Goal: Information Seeking & Learning: Learn about a topic

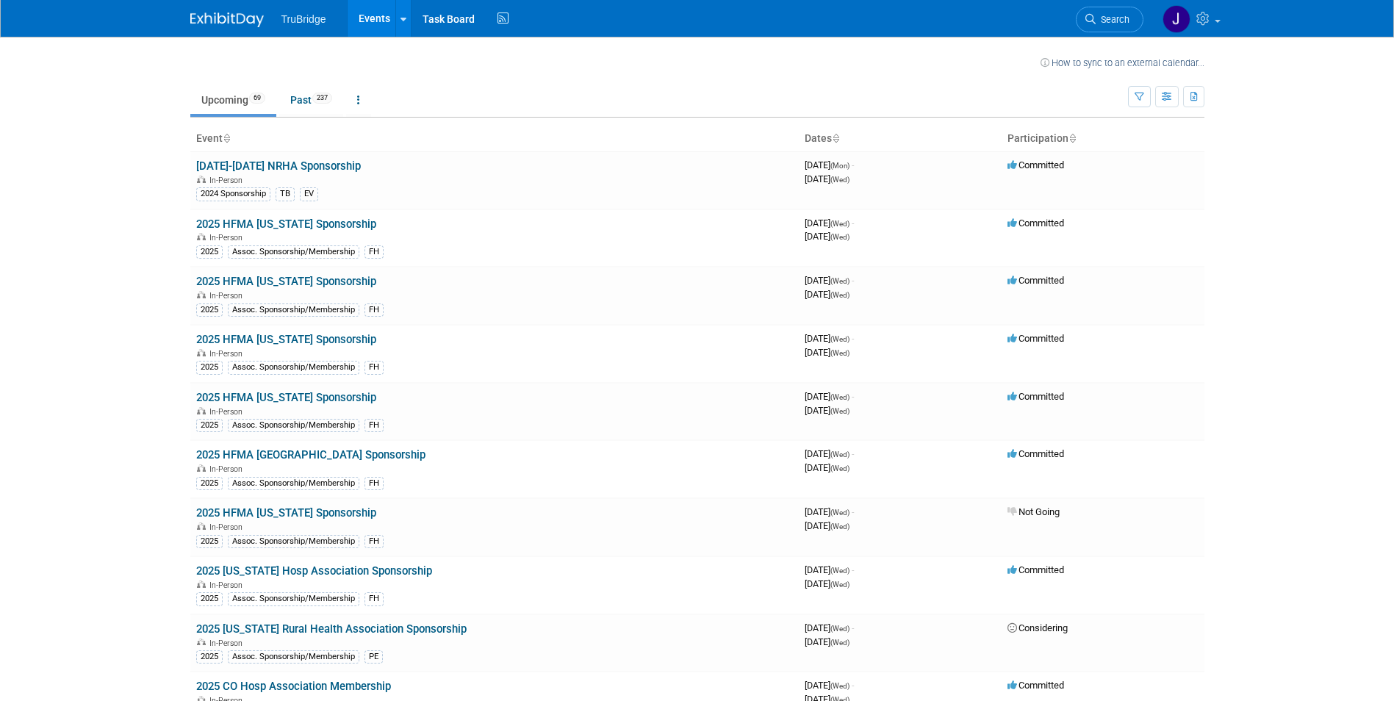
click at [835, 137] on icon at bounding box center [835, 139] width 7 height 10
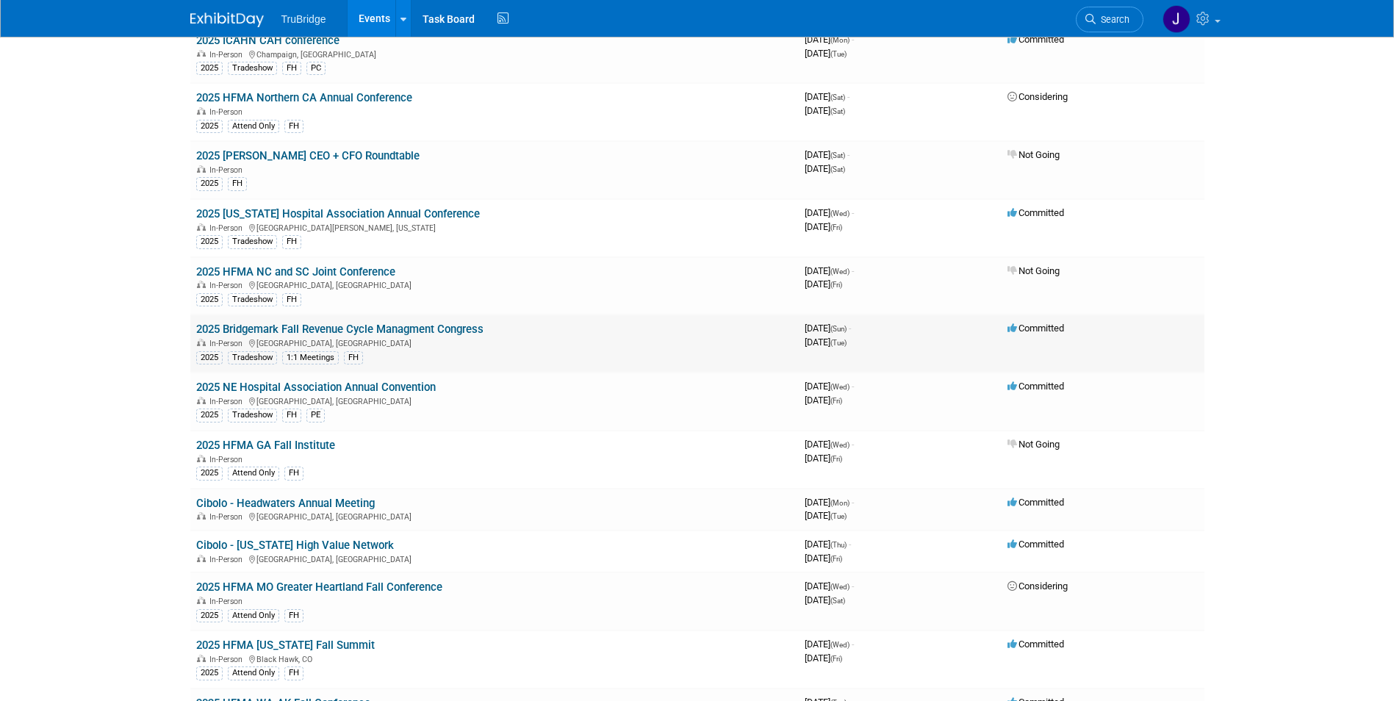
scroll to position [1121, 0]
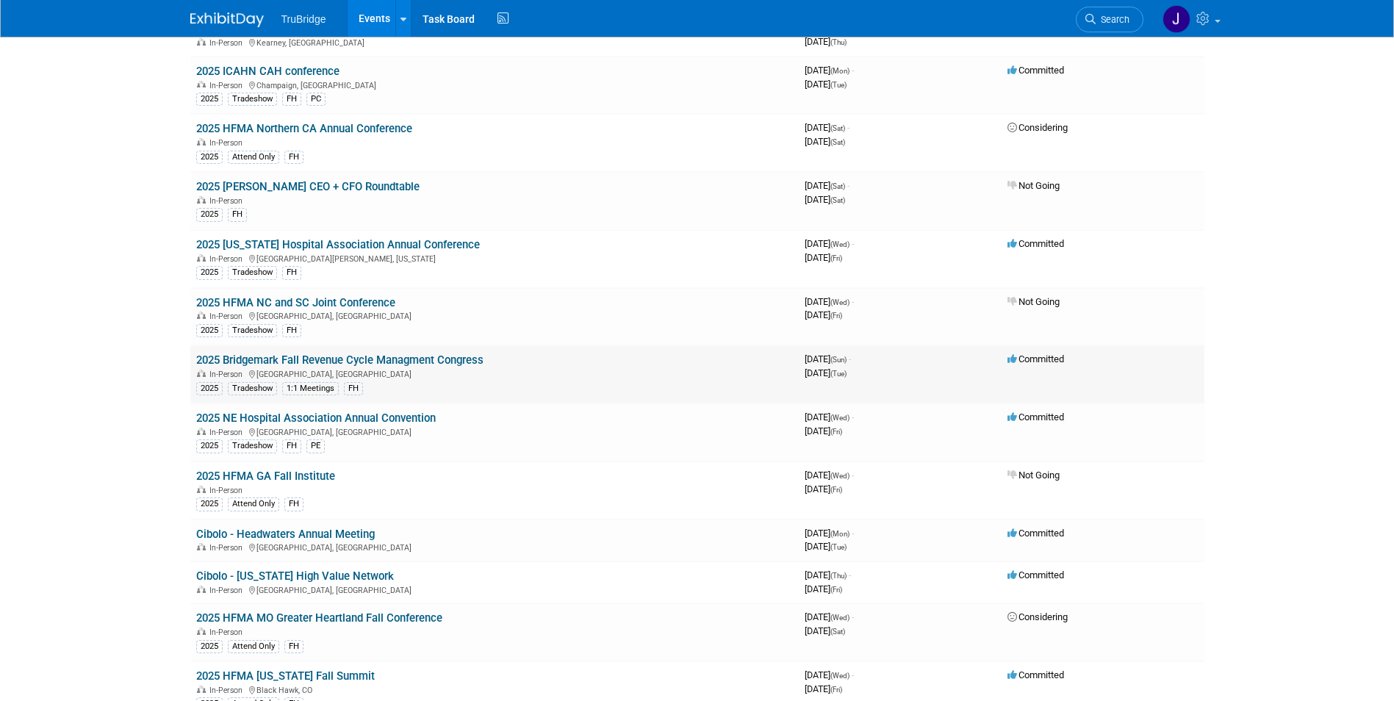
click at [410, 359] on link "2025 Bridgemark Fall Revenue Cycle Managment Congress" at bounding box center [339, 359] width 287 height 13
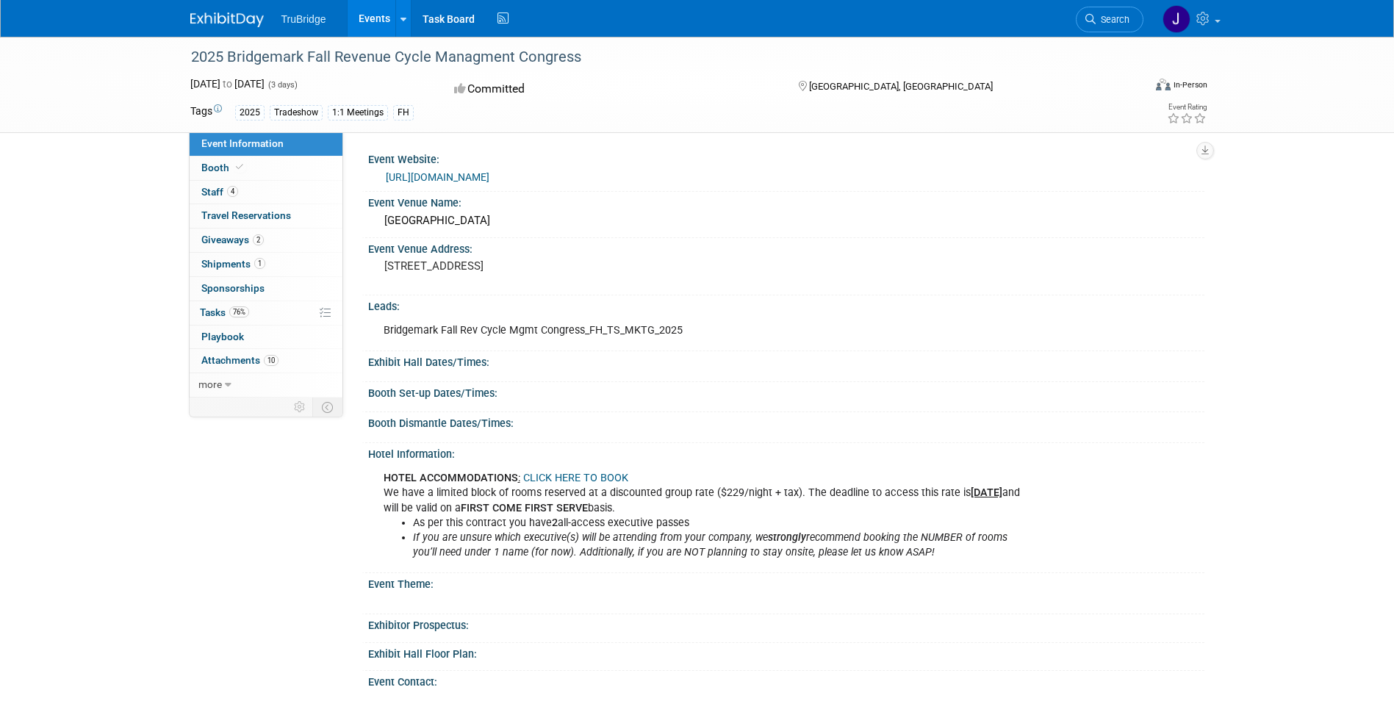
drag, startPoint x: 499, startPoint y: 217, endPoint x: 384, endPoint y: 220, distance: 114.7
click at [384, 220] on div "Sheraton Dallas Hotel" at bounding box center [786, 220] width 814 height 23
click at [489, 176] on link "https://bmhealthcaretech.com/events/fall-revenue-cycle-management-congress/" at bounding box center [438, 177] width 104 height 12
